Goal: Entertainment & Leisure: Consume media (video, audio)

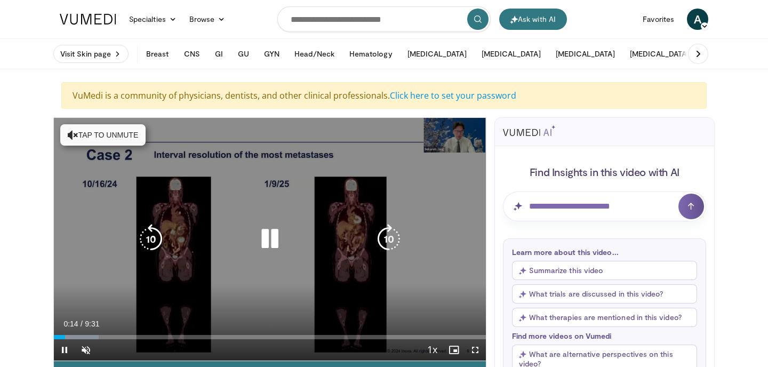
click at [132, 140] on button "Tap to unmute" at bounding box center [102, 134] width 85 height 21
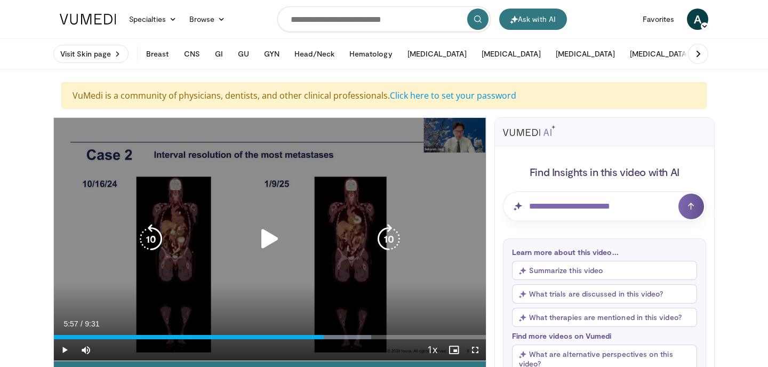
click at [260, 237] on icon "Video Player" at bounding box center [270, 239] width 30 height 30
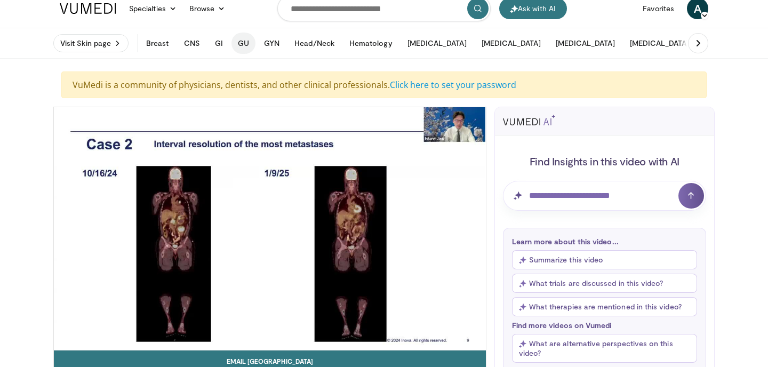
scroll to position [6, 0]
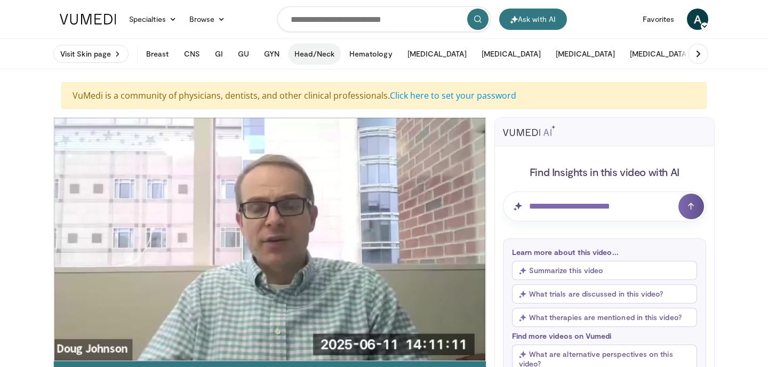
scroll to position [4, 0]
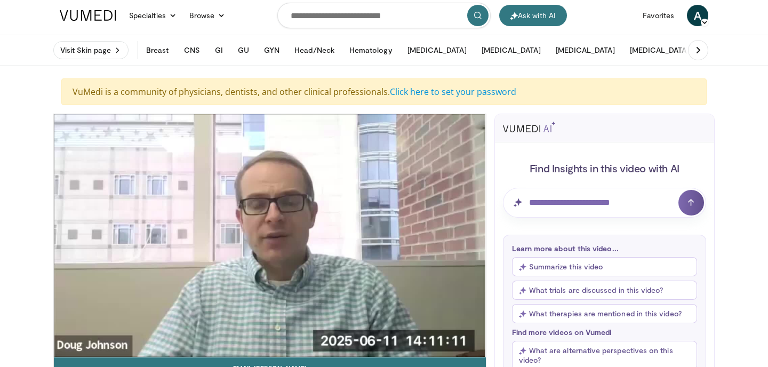
click at [275, 164] on div "10 seconds Tap to unmute" at bounding box center [270, 235] width 432 height 243
